Goal: Task Accomplishment & Management: Complete application form

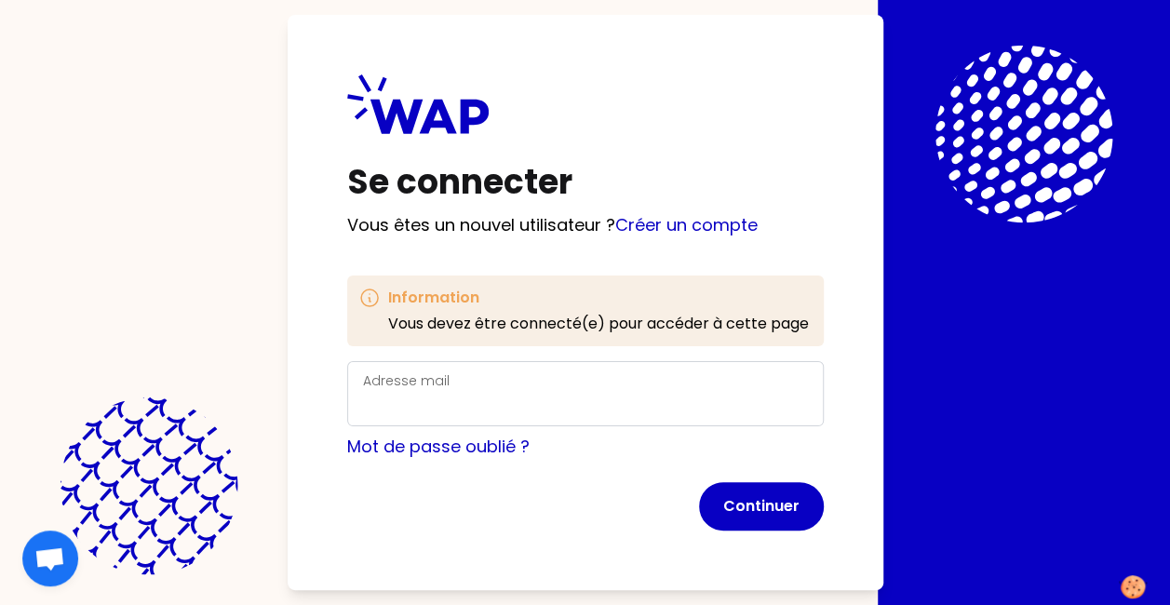
click at [482, 387] on div "Adresse mail" at bounding box center [585, 393] width 445 height 48
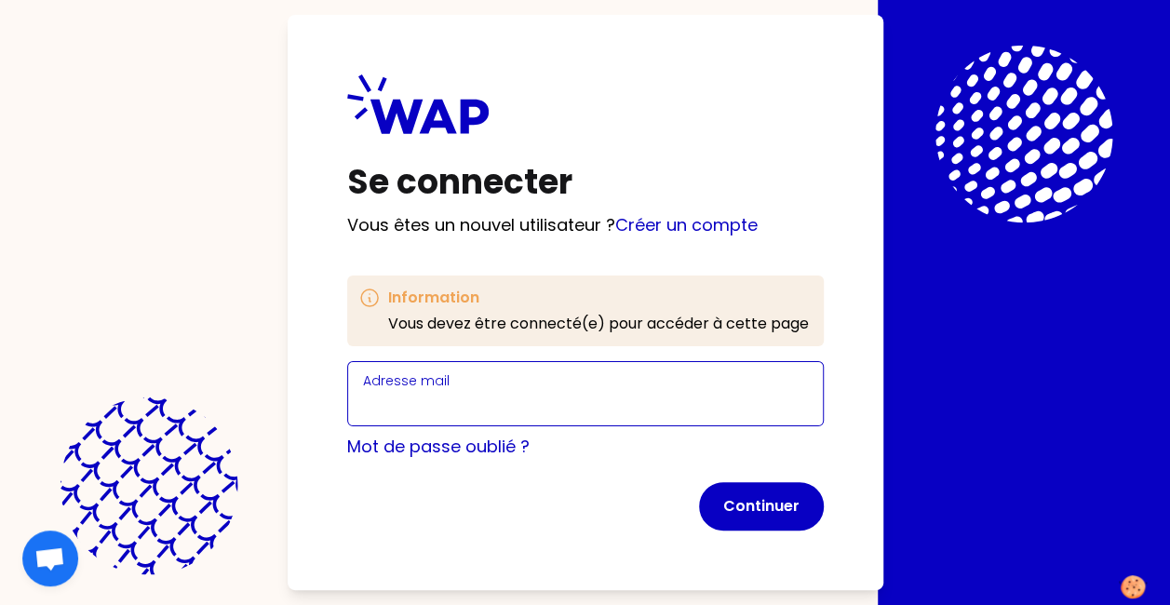
type input "[EMAIL_ADDRESS][DOMAIN_NAME]"
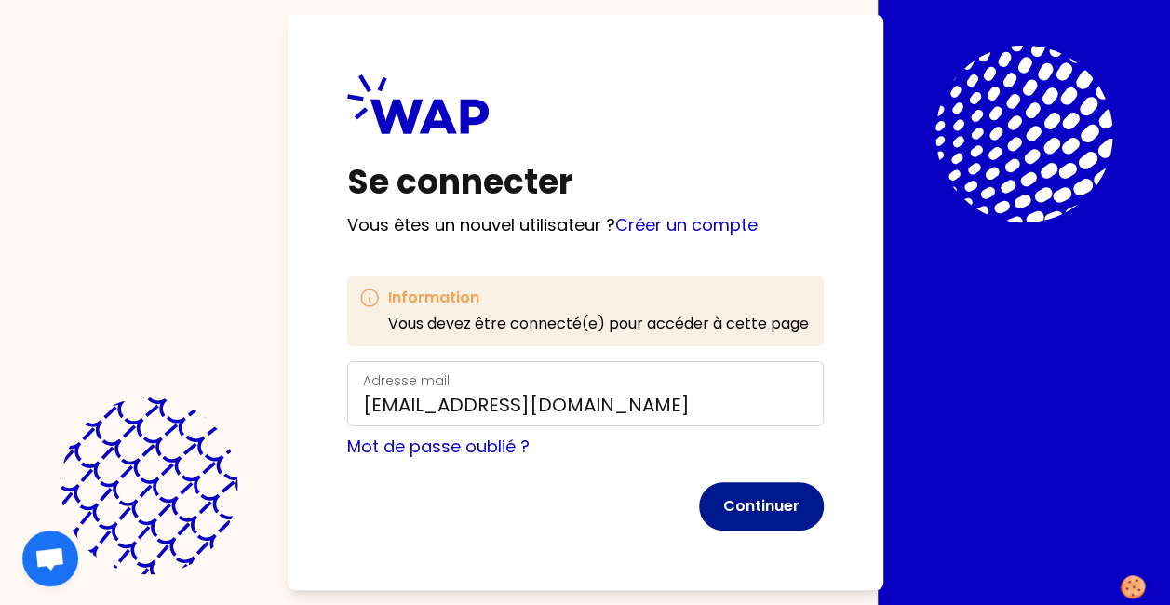
click at [754, 491] on button "Continuer" at bounding box center [761, 506] width 125 height 48
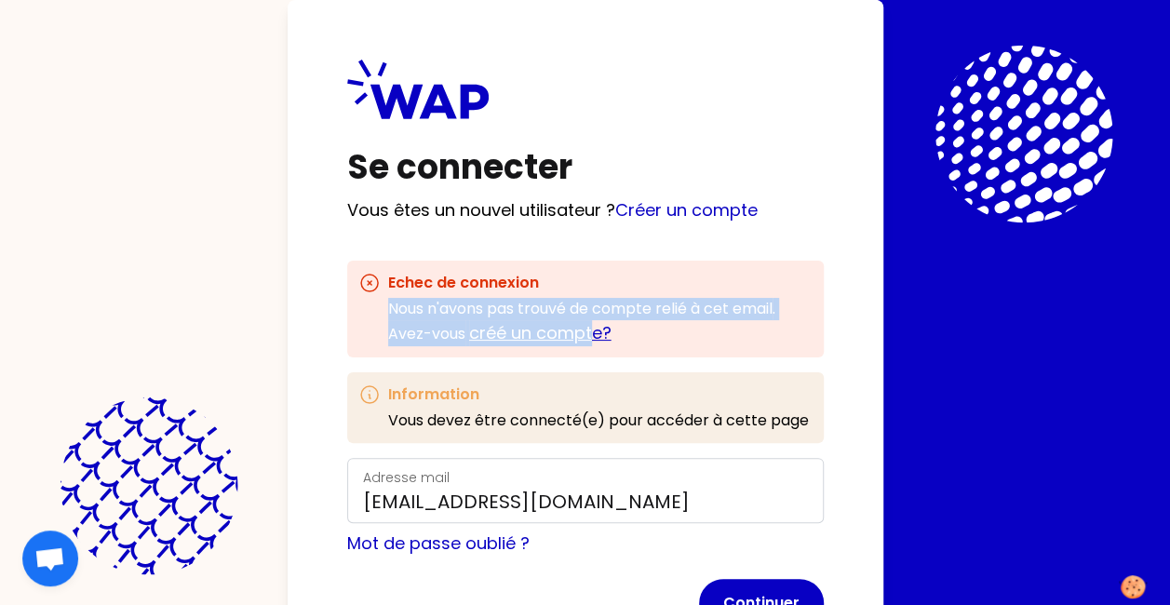
drag, startPoint x: 764, startPoint y: 236, endPoint x: 590, endPoint y: 332, distance: 198.7
click at [590, 332] on div "Se connecter Vous êtes un nouvel utilisateur ? Créer un compte Echec de connexi…" at bounding box center [586, 343] width 596 height 687
drag, startPoint x: 590, startPoint y: 332, endPoint x: 700, endPoint y: 207, distance: 166.9
click at [700, 207] on link "Créer un compte" at bounding box center [686, 209] width 142 height 23
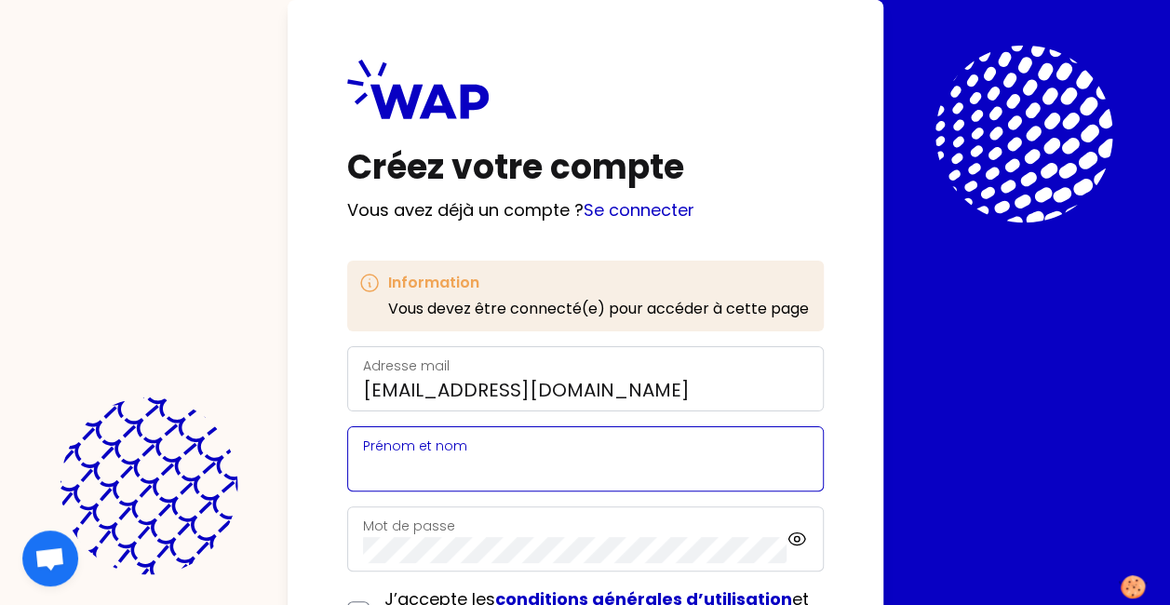
click at [535, 461] on input "Prénom et nom" at bounding box center [585, 470] width 445 height 26
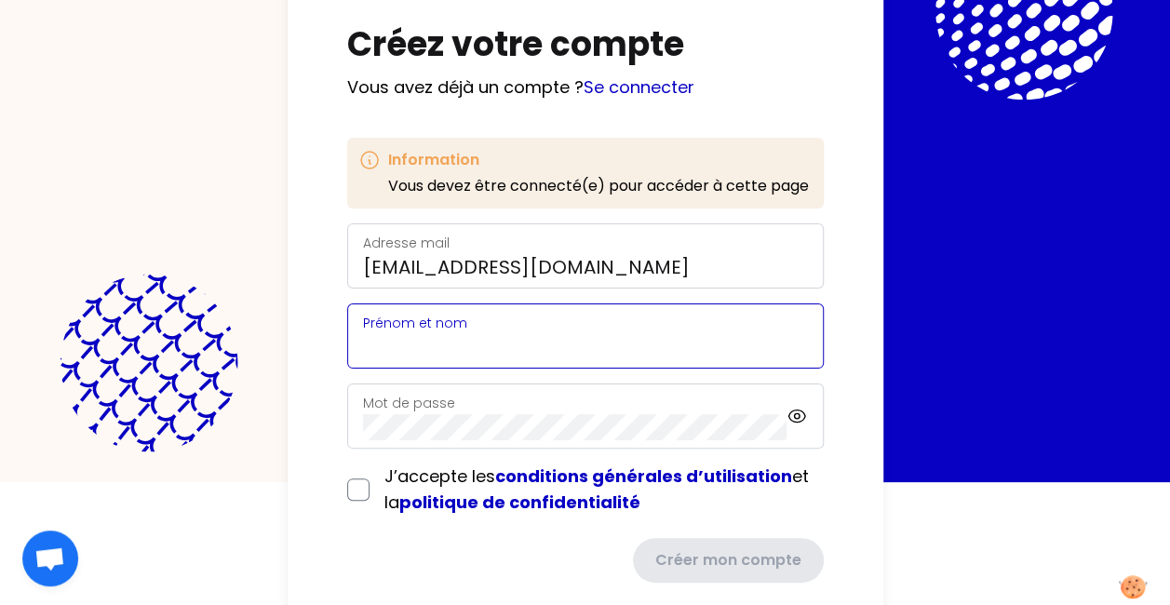
scroll to position [158, 0]
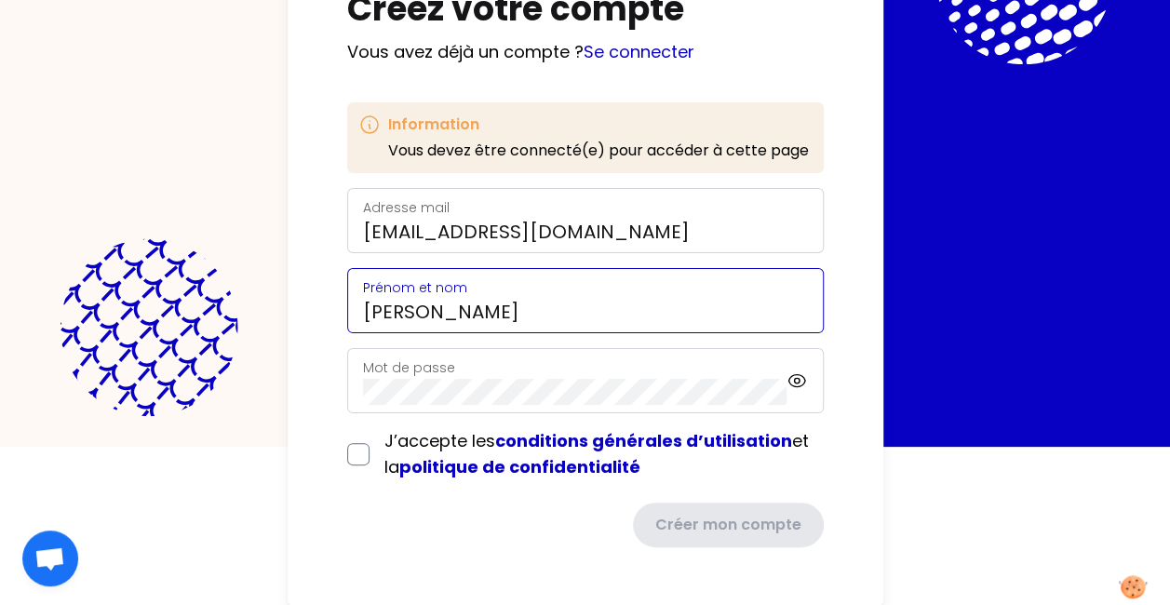
type input "Fabrice Langlois"
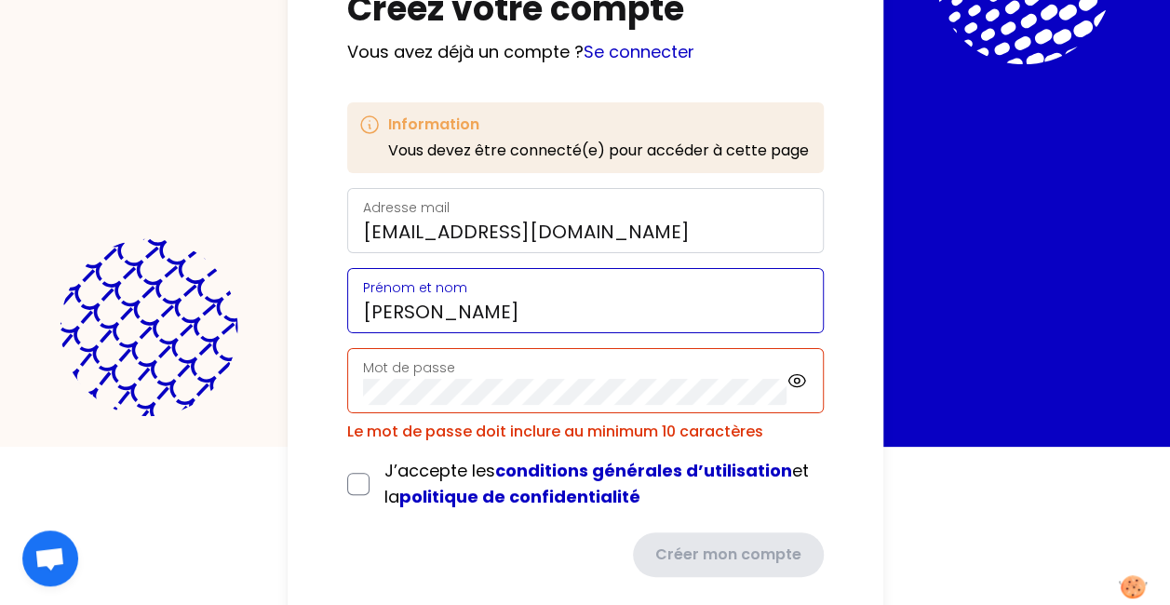
click at [627, 299] on input "Fabrice Langlois" at bounding box center [585, 312] width 445 height 26
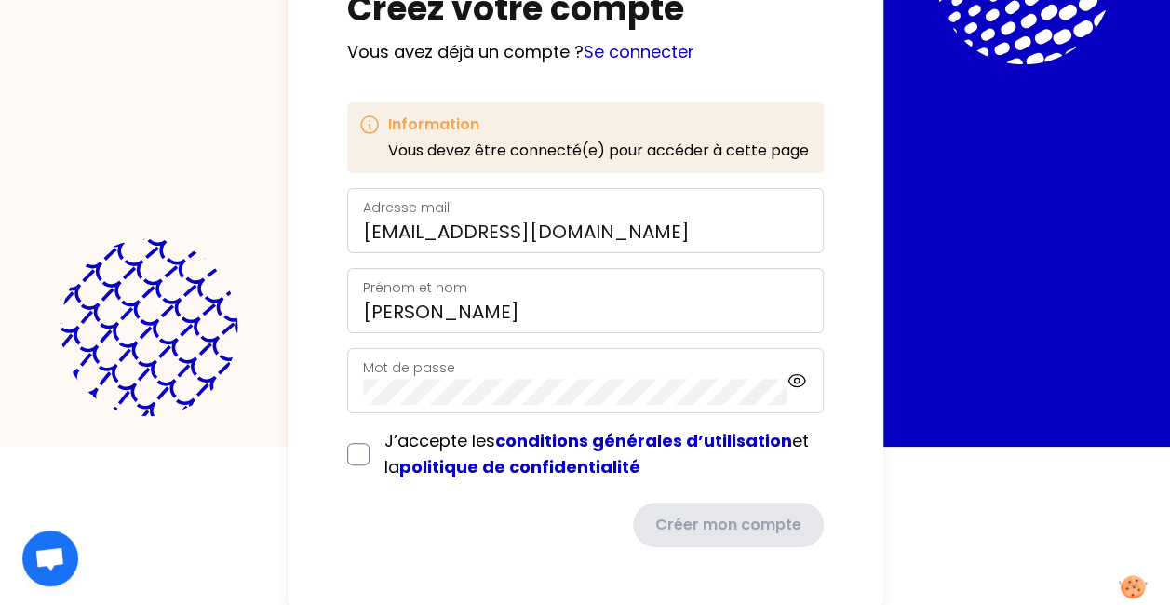
click at [323, 528] on div "Créez votre compte Vous avez déjà un compte ? Se connecter Information Vous dev…" at bounding box center [586, 224] width 596 height 765
click at [350, 454] on input "checkbox" at bounding box center [358, 454] width 22 height 22
checkbox input "true"
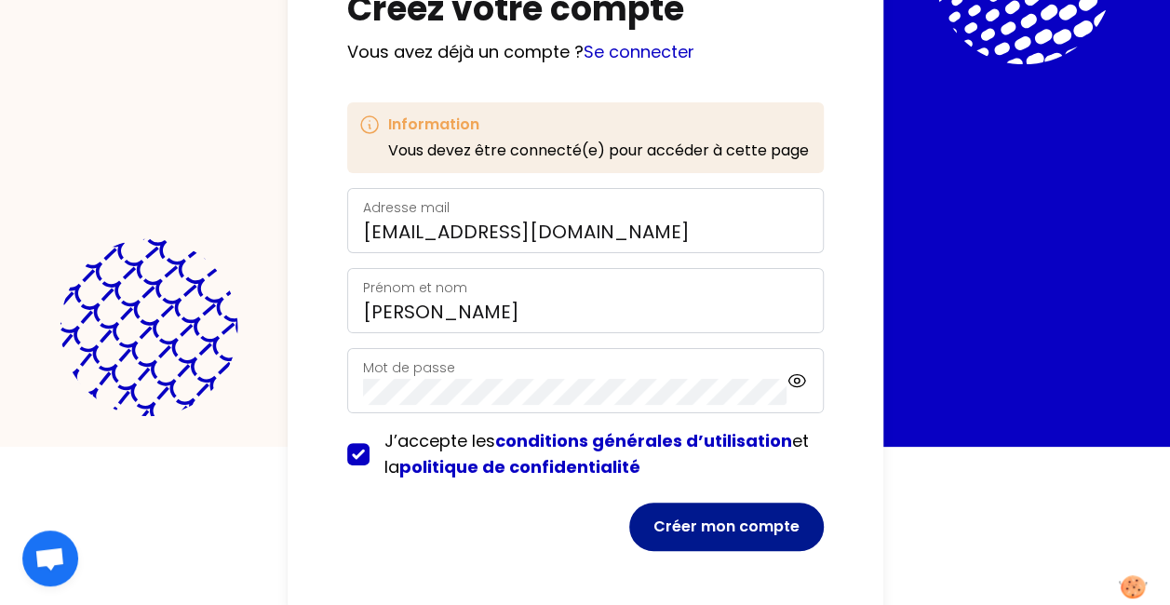
click at [725, 532] on button "Créer mon compte" at bounding box center [726, 527] width 195 height 48
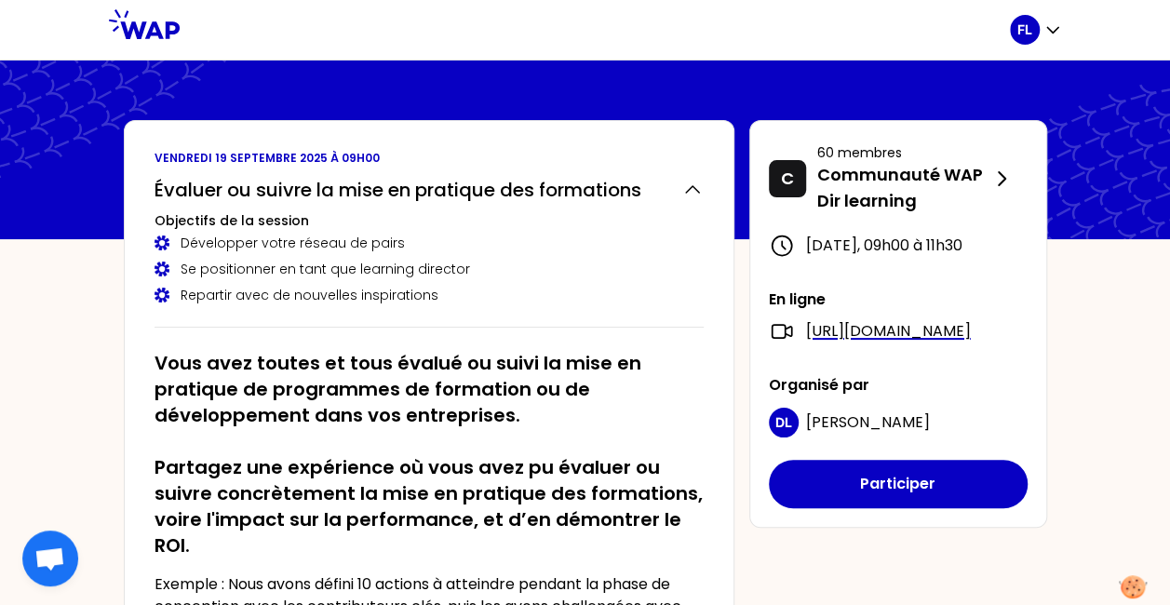
click at [547, 396] on h2 "Vous avez toutes et tous évalué ou suivi la mise en pratique de programmes de f…" at bounding box center [428, 454] width 549 height 208
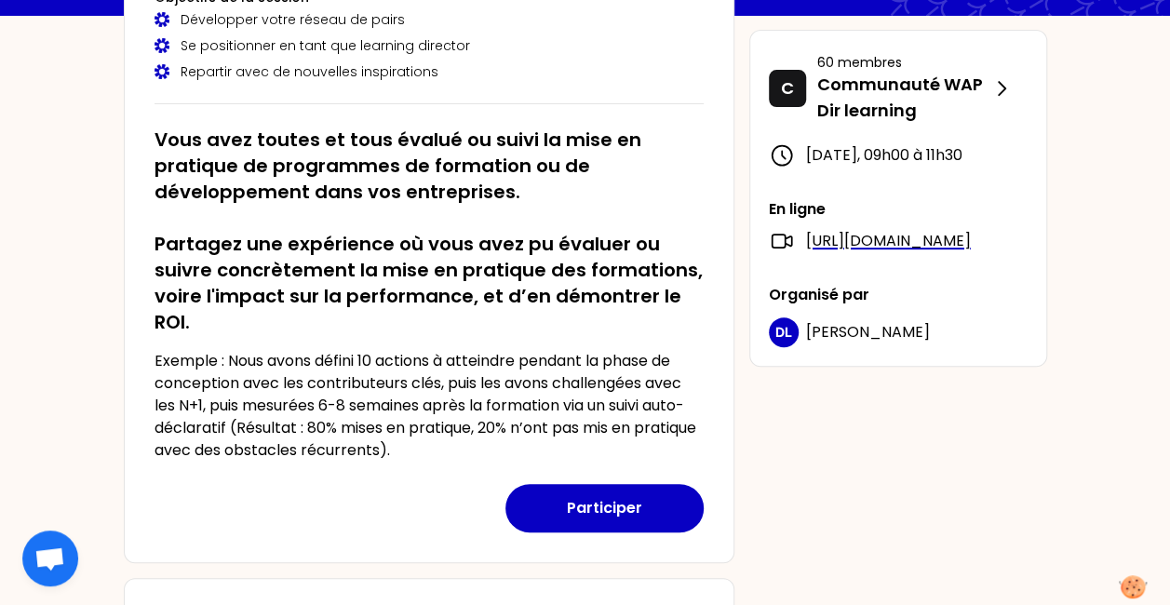
scroll to position [214, 0]
